Goal: Navigation & Orientation: Find specific page/section

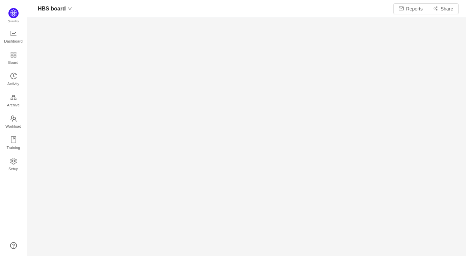
scroll to position [256, 439]
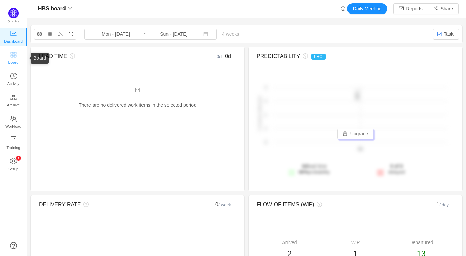
click at [15, 56] on span "Board" at bounding box center [13, 63] width 10 height 14
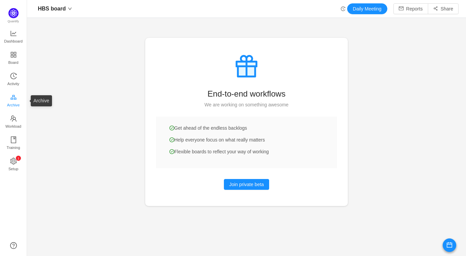
click at [11, 103] on span "Archive" at bounding box center [13, 105] width 13 height 14
click at [13, 166] on span "Setup" at bounding box center [13, 169] width 10 height 14
click at [6, 143] on span "Training" at bounding box center [13, 148] width 14 height 14
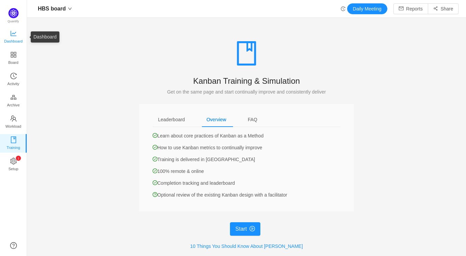
click at [16, 37] on span "Dashboard" at bounding box center [13, 41] width 19 height 14
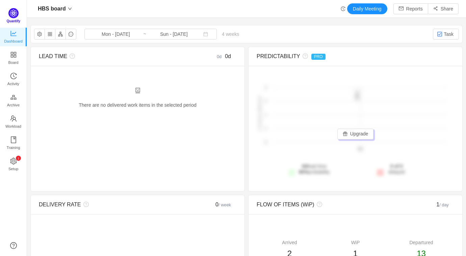
click at [10, 21] on span "Quantify" at bounding box center [14, 21] width 14 height 4
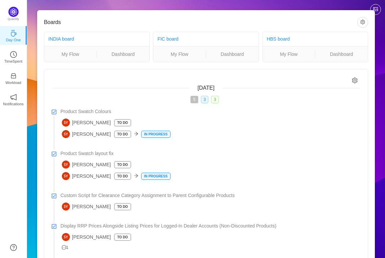
click at [10, 132] on div "Quantify Day One TimeSpent Workload Notifications About" at bounding box center [13, 129] width 27 height 258
click at [101, 5] on div "Boards INDIA board My Flow Dashboard FIC board My Flow Dashboard HBS board My F…" at bounding box center [206, 240] width 358 height 480
click at [13, 56] on icon "icon: clock-circle" at bounding box center [13, 54] width 7 height 7
